Goal: Find specific page/section: Find specific page/section

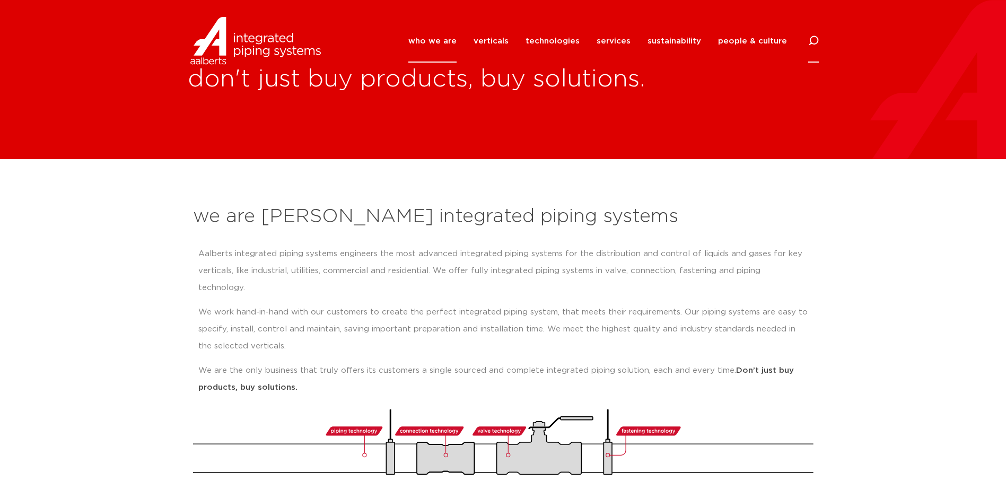
click at [811, 42] on icon at bounding box center [813, 40] width 13 height 13
click at [749, 40] on input "Search" at bounding box center [734, 40] width 170 height 24
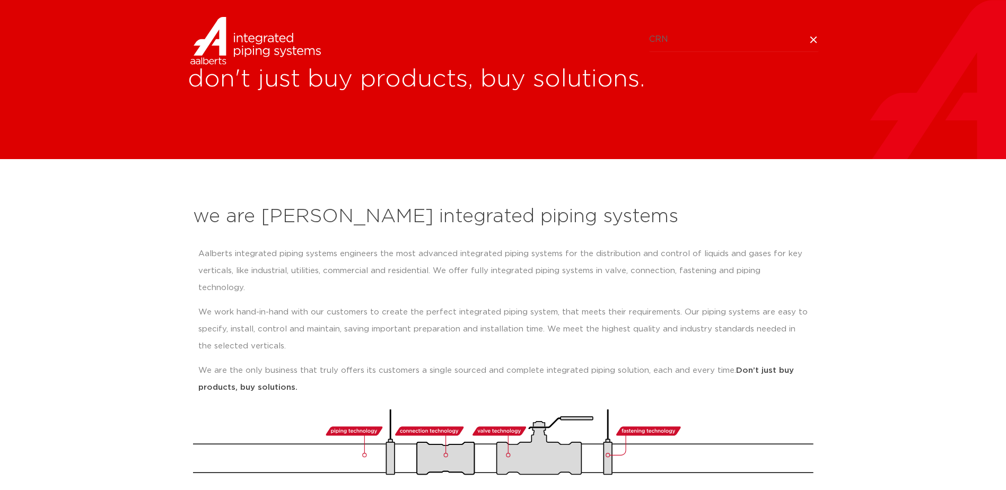
type input "CRN"
click button "Search" at bounding box center [0, 0] width 0 height 0
click at [243, 48] on img at bounding box center [256, 41] width 136 height 48
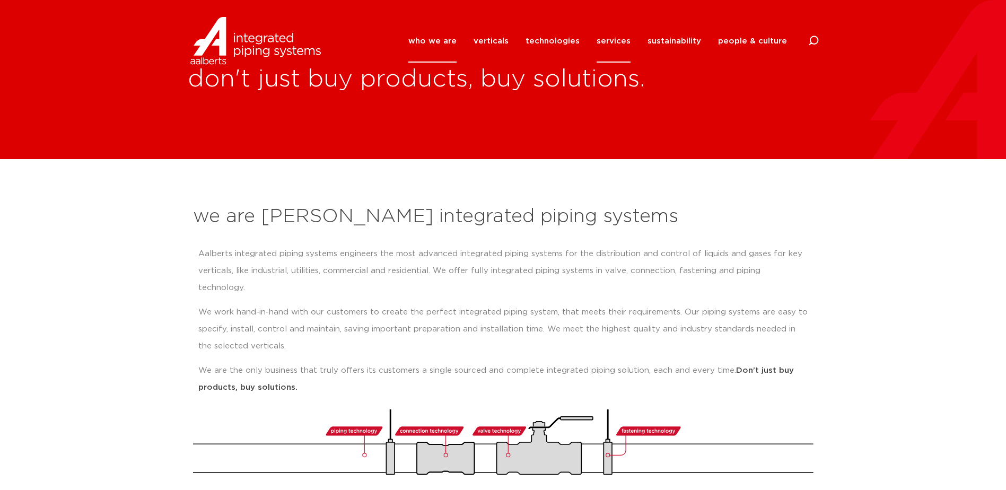
click at [626, 40] on link "services" at bounding box center [614, 41] width 34 height 43
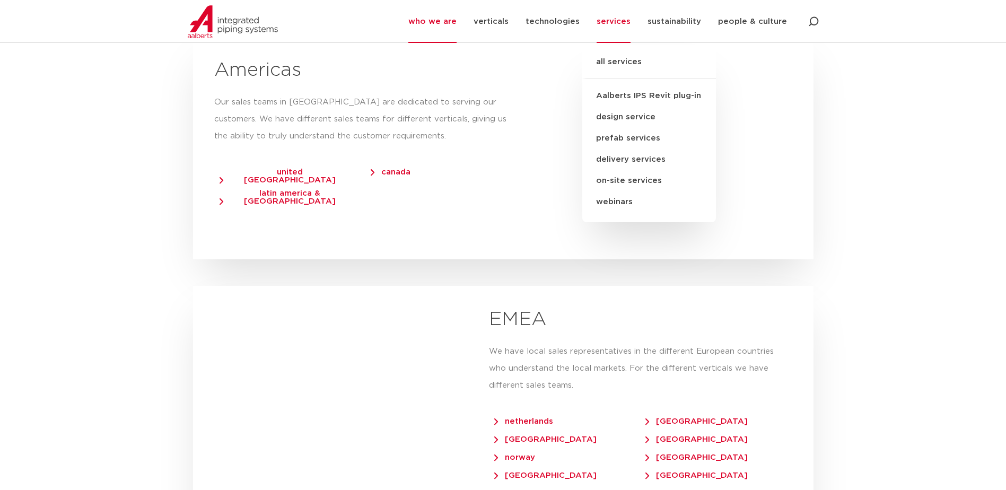
scroll to position [1909, 0]
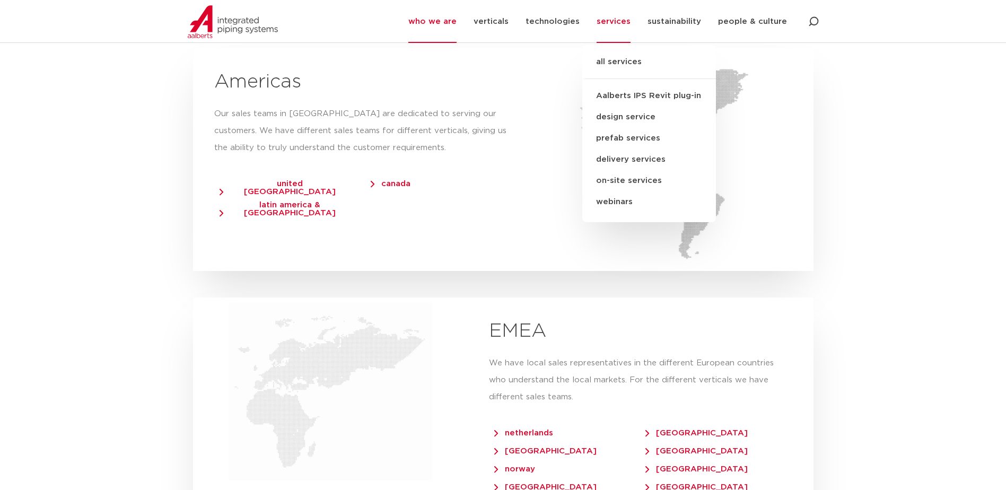
click at [392, 180] on span "canada" at bounding box center [391, 184] width 40 height 8
